Goal: Information Seeking & Learning: Learn about a topic

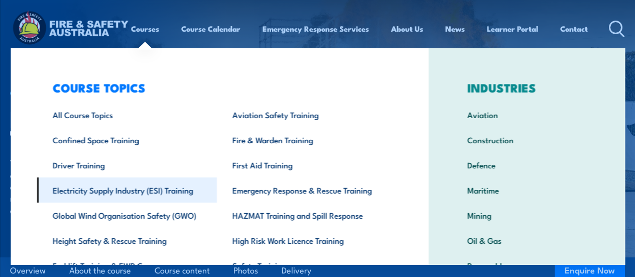
click at [162, 182] on link "Electricity Supply Industry (ESI) Training" at bounding box center [127, 189] width 180 height 25
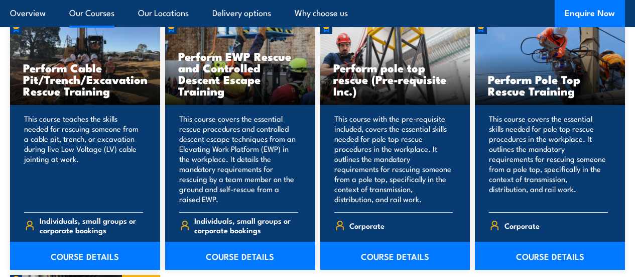
scroll to position [1305, 0]
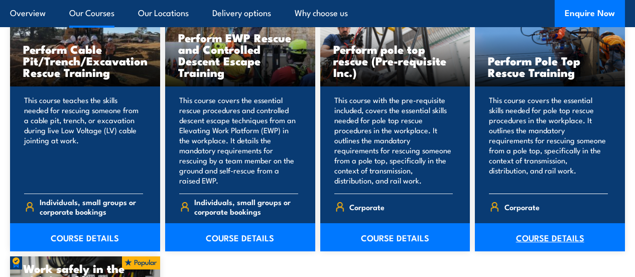
click at [541, 251] on link "COURSE DETAILS" at bounding box center [550, 237] width 150 height 28
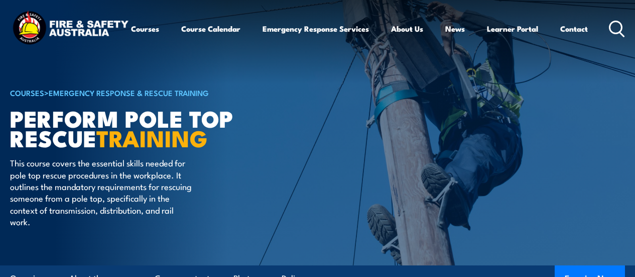
scroll to position [301, 0]
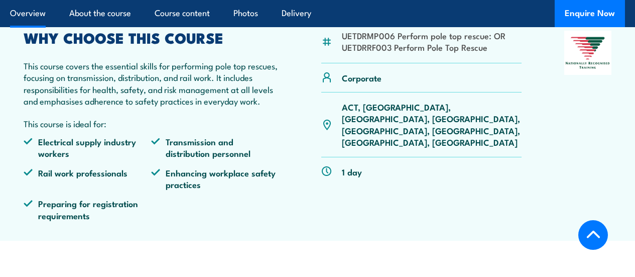
click at [486, 130] on p "ACT, [GEOGRAPHIC_DATA], [GEOGRAPHIC_DATA], [GEOGRAPHIC_DATA], [GEOGRAPHIC_DATA]…" at bounding box center [432, 124] width 180 height 47
